Goal: Task Accomplishment & Management: Manage account settings

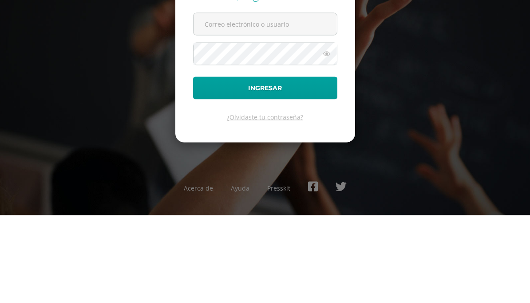
scroll to position [68, 0]
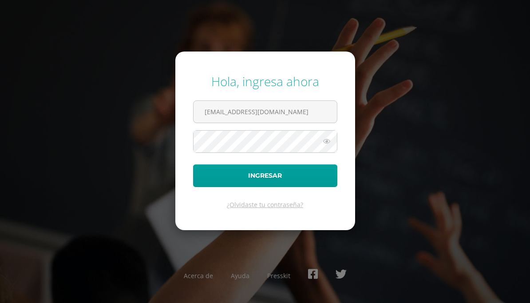
type input "[EMAIL_ADDRESS][DOMAIN_NAME]"
click at [265, 164] on button "Ingresar" at bounding box center [265, 175] width 144 height 23
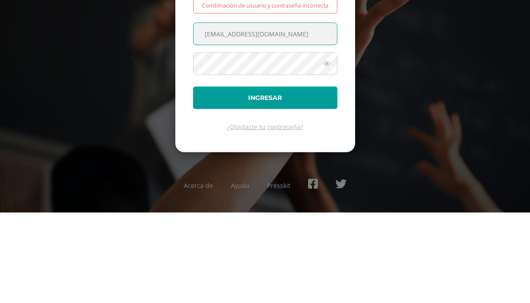
scroll to position [68, 0]
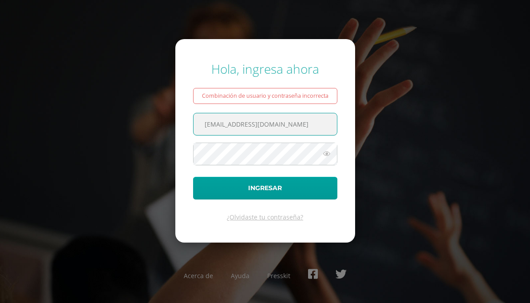
click at [298, 177] on button "Ingresar" at bounding box center [265, 188] width 144 height 23
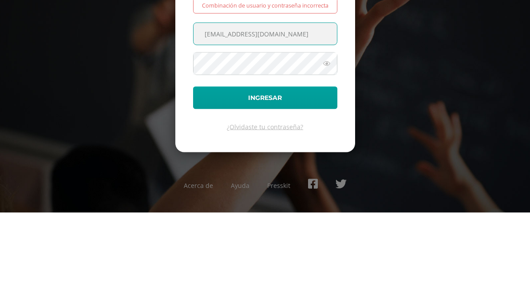
scroll to position [68, 0]
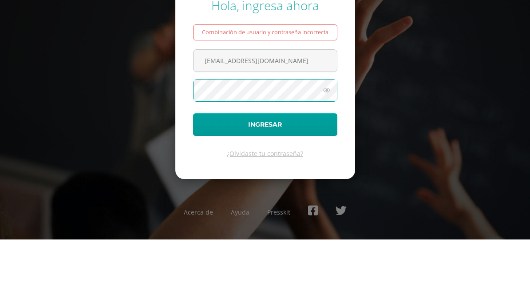
click at [323, 148] on icon at bounding box center [327, 153] width 12 height 11
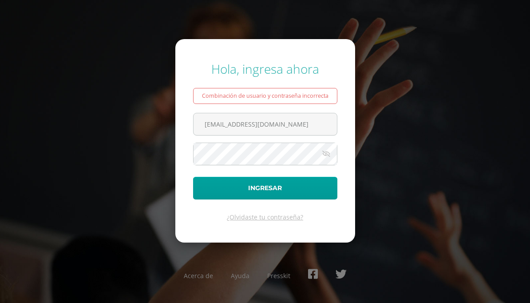
click at [276, 172] on form "Hola, ingresa ahora Combinación de usuario y contraseña incorrecta isabelm2031@…" at bounding box center [265, 140] width 180 height 203
click at [297, 177] on button "Ingresar" at bounding box center [265, 188] width 144 height 23
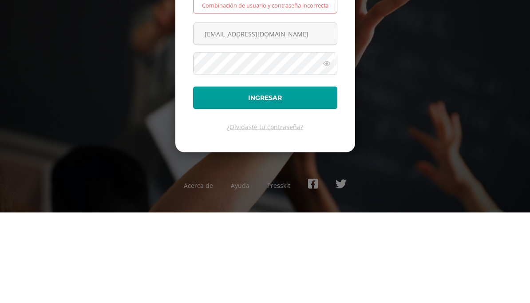
scroll to position [68, 0]
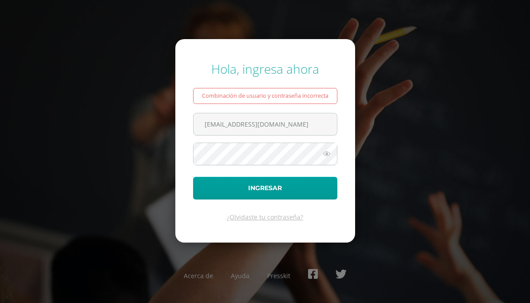
click at [321, 177] on button "Ingresar" at bounding box center [265, 188] width 144 height 23
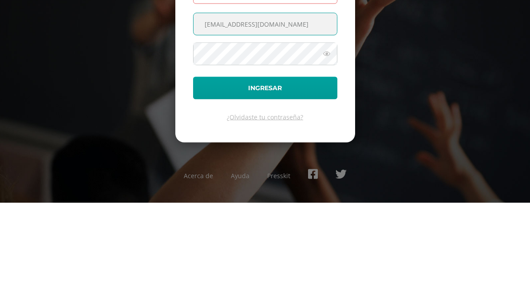
click at [307, 177] on button "Ingresar" at bounding box center [265, 188] width 144 height 23
